Goal: Task Accomplishment & Management: Manage account settings

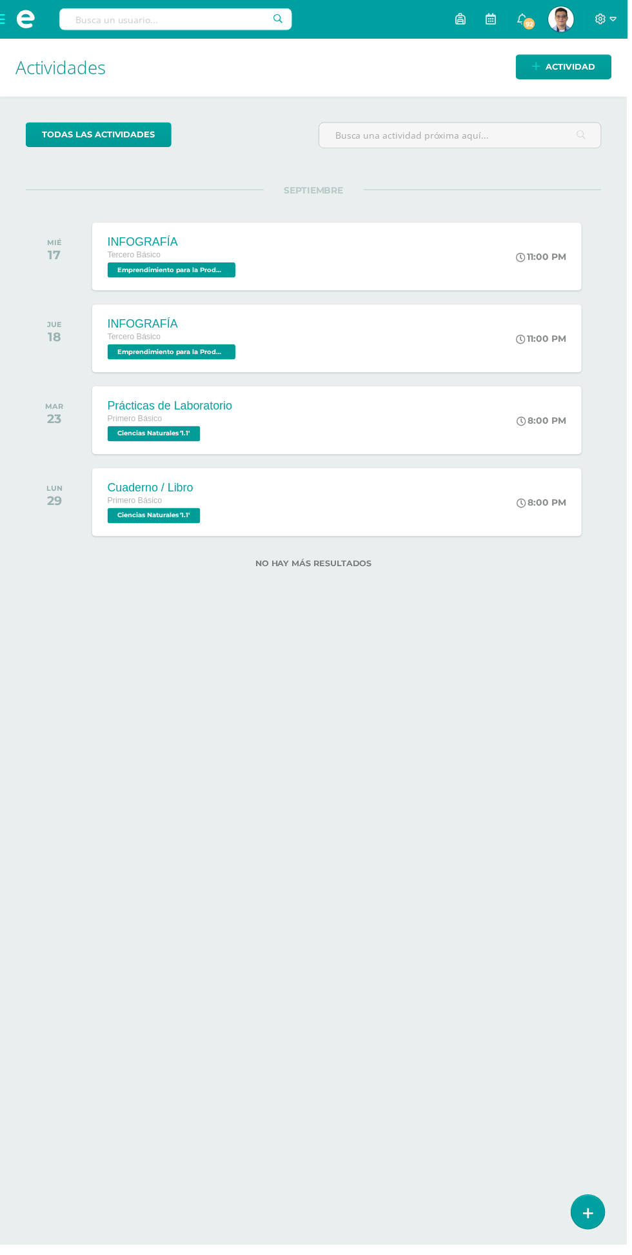
click at [23, 14] on span at bounding box center [25, 19] width 19 height 19
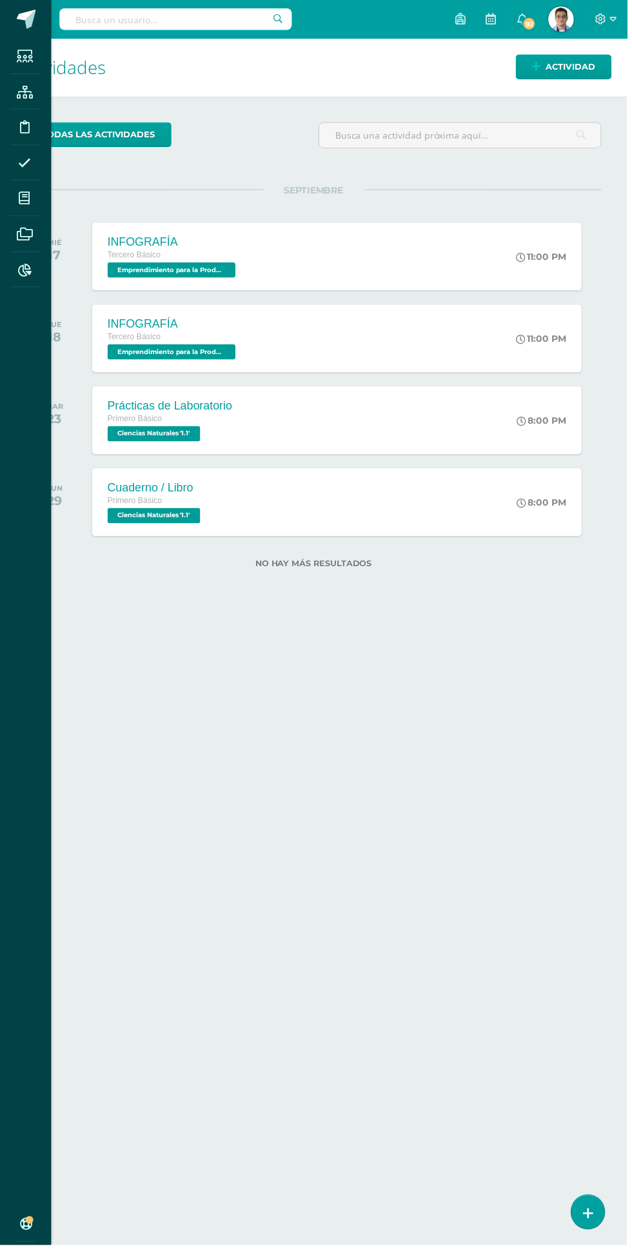
click at [36, 202] on span at bounding box center [24, 199] width 29 height 29
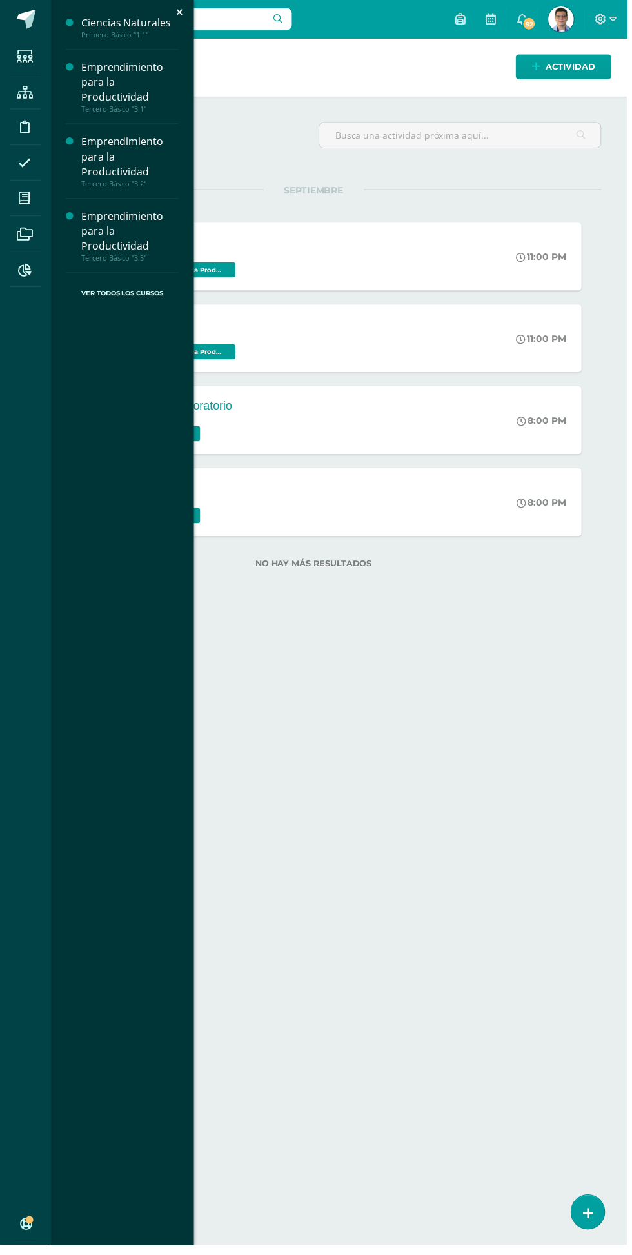
click at [145, 168] on div "Emprendimiento para la Productividad" at bounding box center [131, 157] width 98 height 44
click at [132, 204] on span "Actividades" at bounding box center [121, 207] width 50 height 12
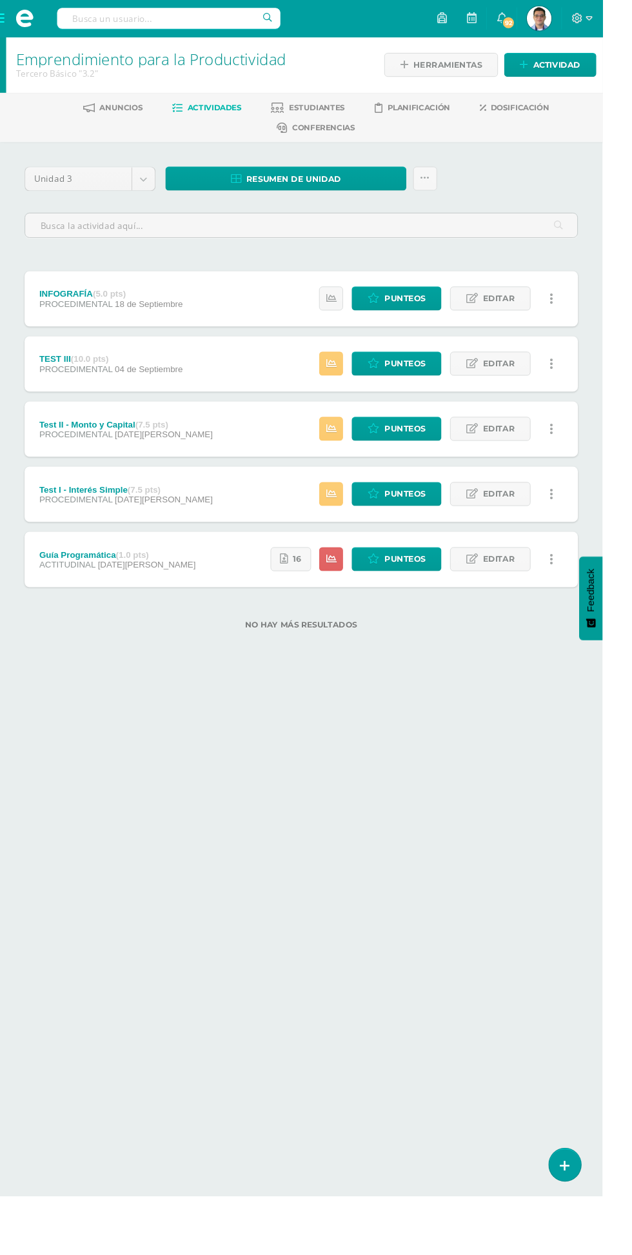
click at [508, 302] on span "Editar" at bounding box center [523, 313] width 34 height 24
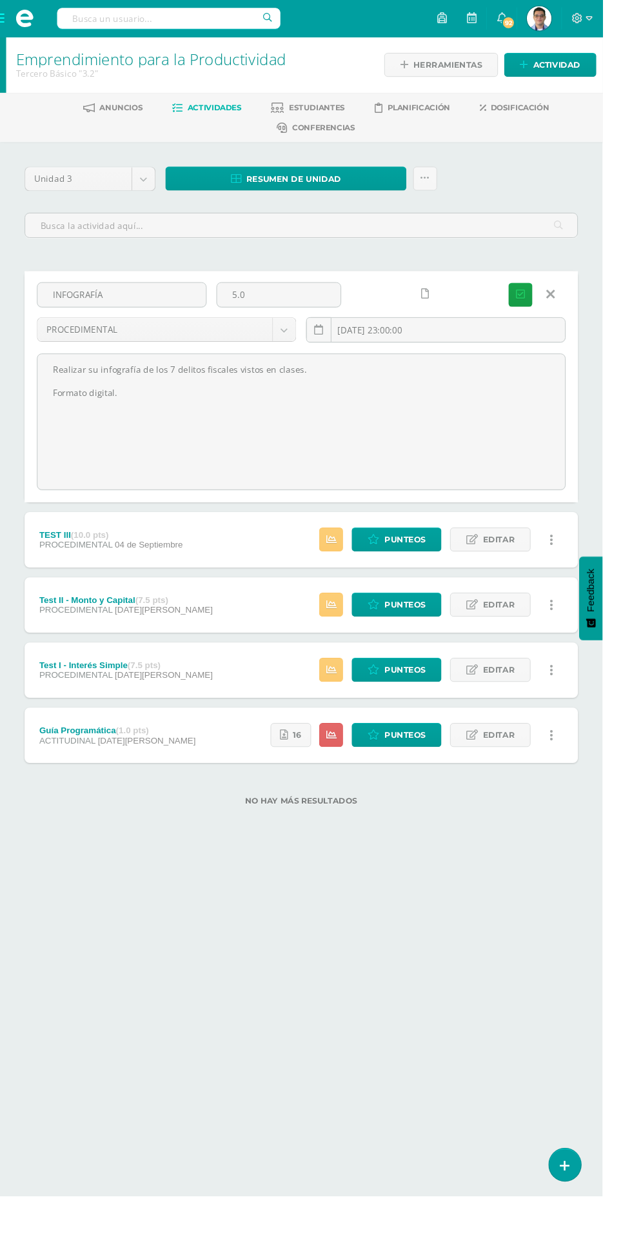
click at [446, 306] on icon at bounding box center [446, 308] width 8 height 11
click at [546, 306] on icon "submit" at bounding box center [546, 309] width 10 height 11
